Goal: Find specific page/section: Find specific page/section

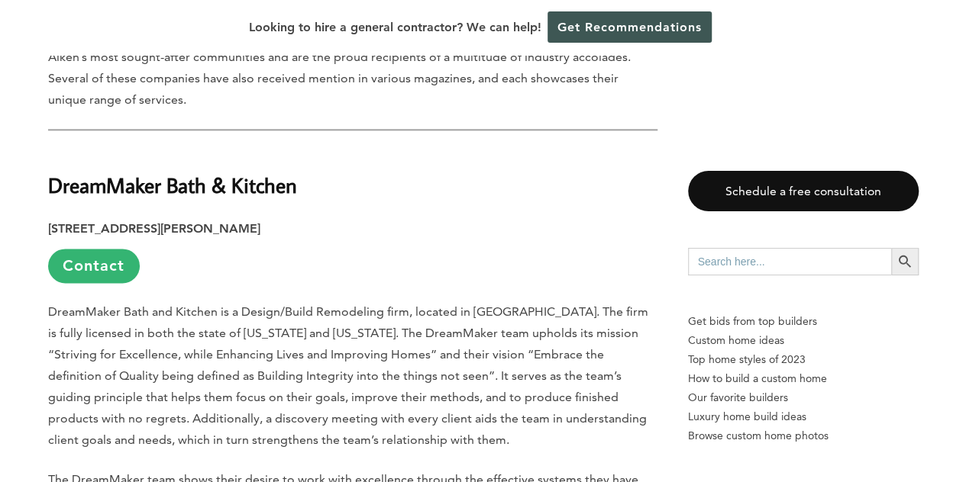
scroll to position [916, 0]
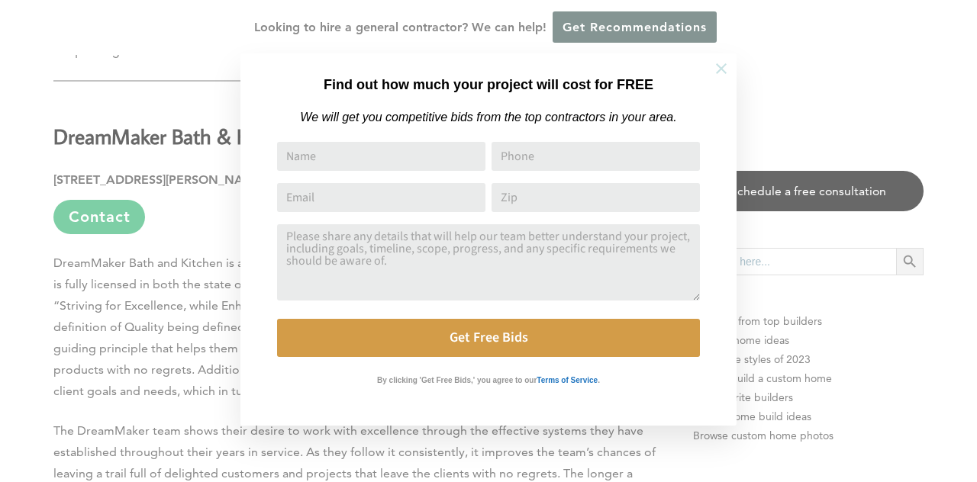
click at [724, 71] on icon at bounding box center [721, 68] width 11 height 11
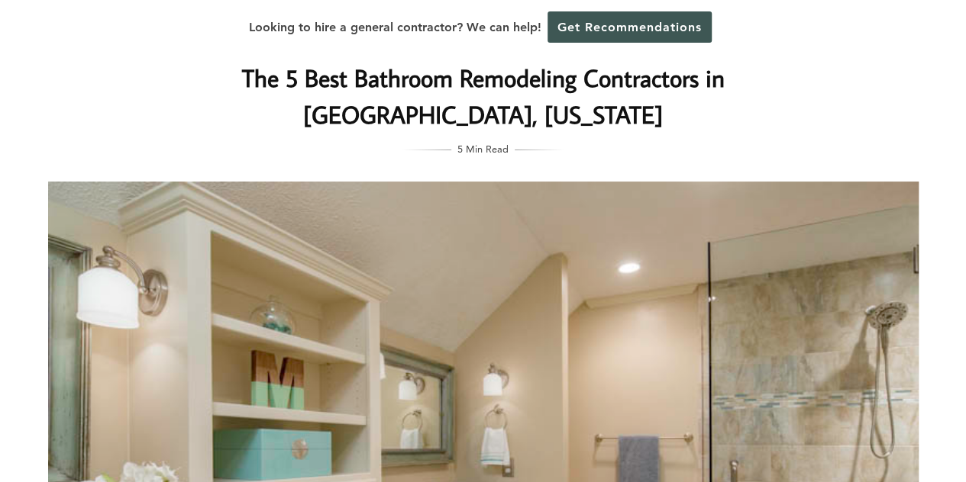
scroll to position [0, 0]
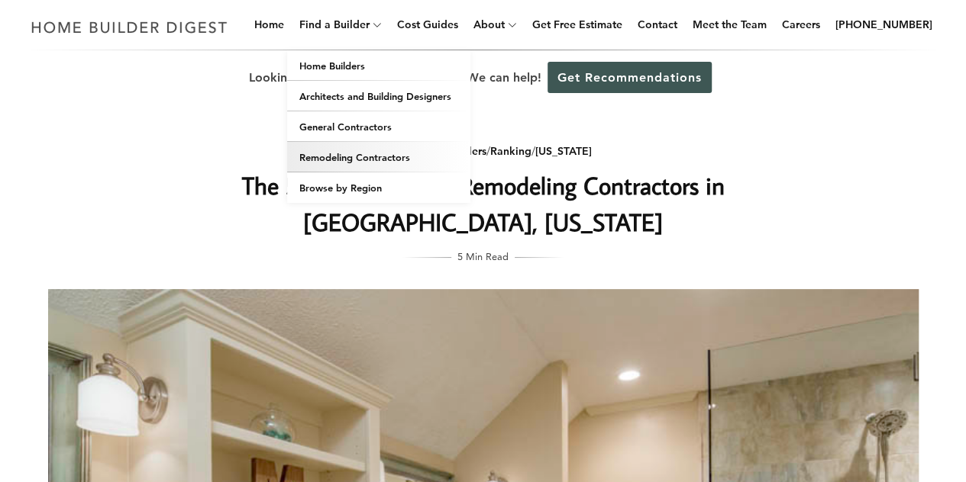
click at [375, 163] on link "Remodeling Contractors" at bounding box center [378, 157] width 183 height 31
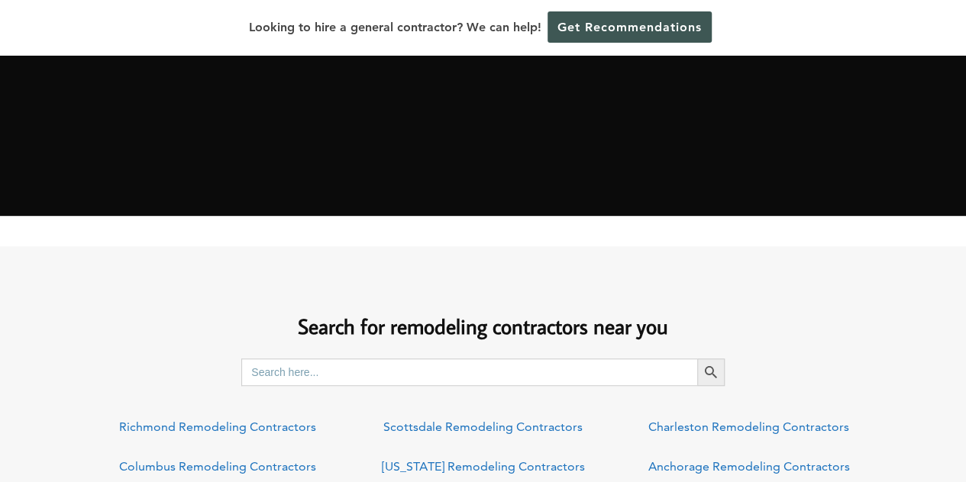
scroll to position [382, 0]
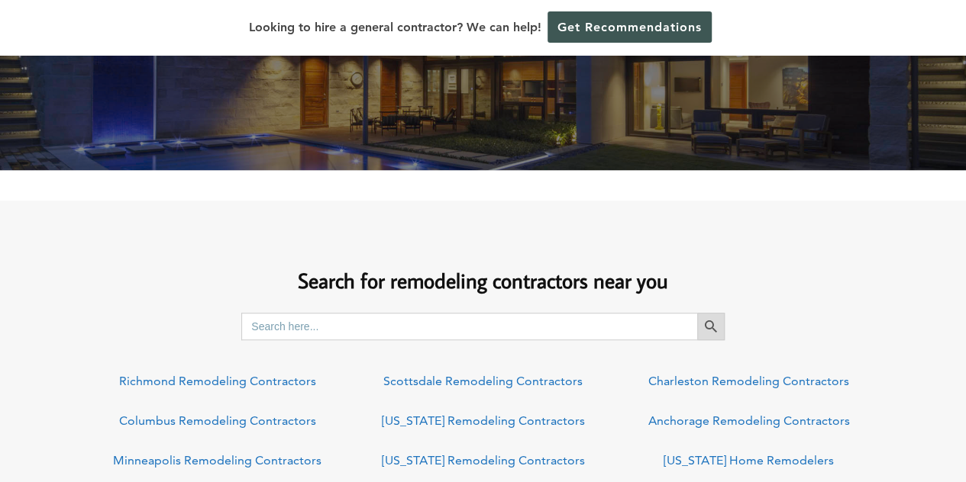
click at [704, 332] on span "submit" at bounding box center [710, 326] width 27 height 27
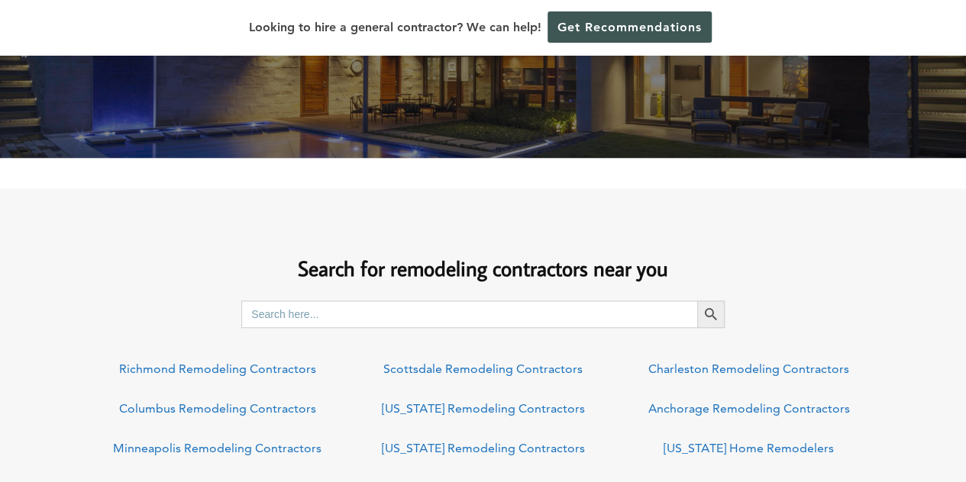
scroll to position [382, 0]
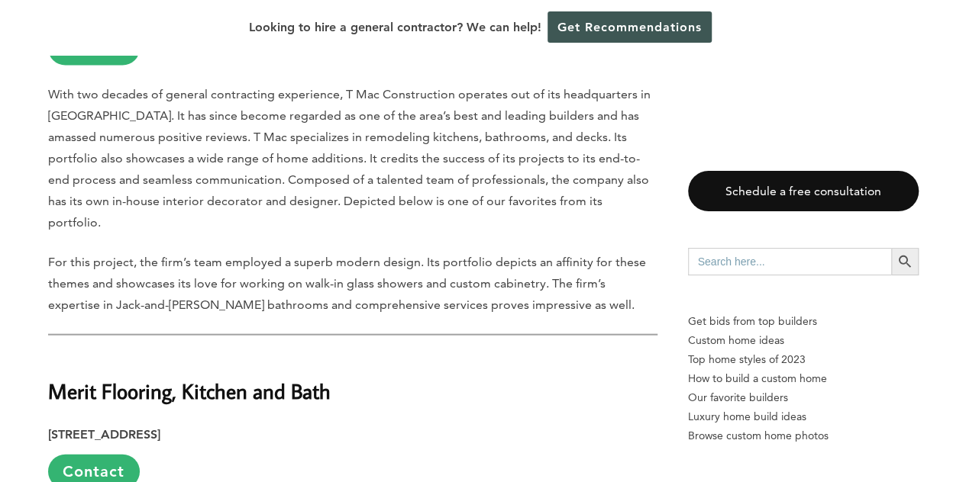
scroll to position [1527, 0]
